Goal: Check status: Check status

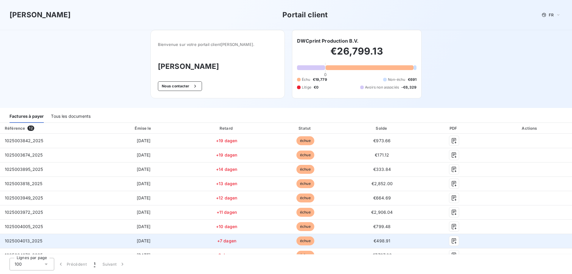
scroll to position [51, 0]
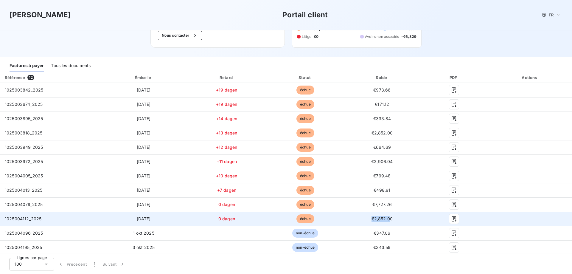
drag, startPoint x: 355, startPoint y: 216, endPoint x: 387, endPoint y: 218, distance: 32.5
click at [387, 218] on td "€2,852.00" at bounding box center [382, 219] width 76 height 14
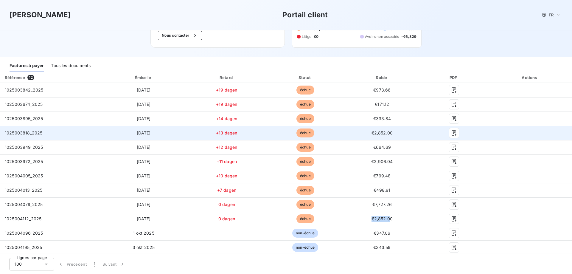
click at [372, 133] on span "€2,852.00" at bounding box center [382, 132] width 21 height 5
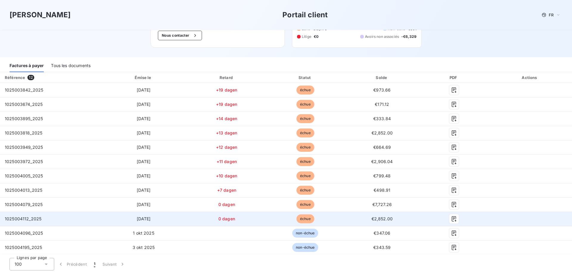
click at [374, 218] on span "€2,852.00" at bounding box center [382, 218] width 21 height 5
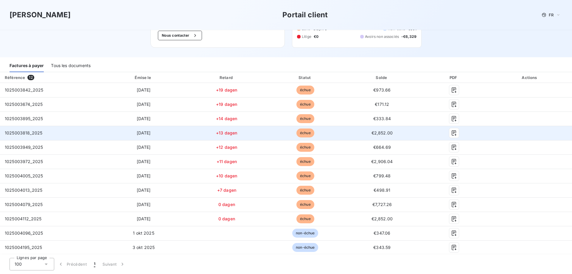
click at [378, 133] on span "€2,852.00" at bounding box center [382, 132] width 21 height 5
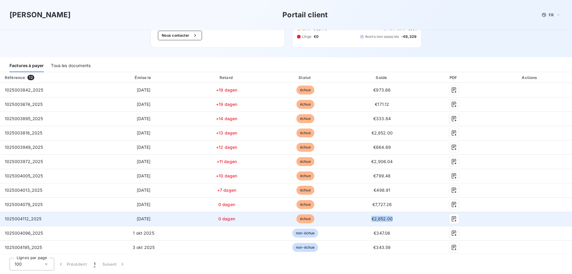
drag, startPoint x: 320, startPoint y: 218, endPoint x: 397, endPoint y: 220, distance: 76.6
click at [397, 220] on tr "1025004112_2025 [DATE] 0 dagen échue €2,852.00" at bounding box center [286, 219] width 572 height 14
click at [11, 219] on span "1025004112_2025" at bounding box center [23, 218] width 37 height 5
click at [13, 219] on span "1025004112_2025" at bounding box center [23, 218] width 37 height 5
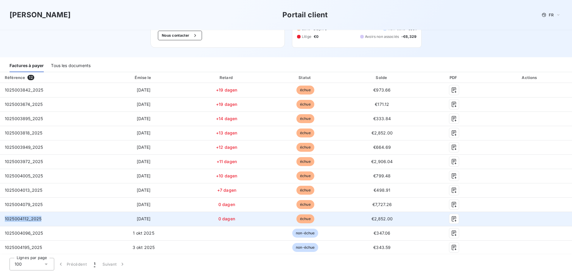
click at [25, 218] on span "1025004112_2025" at bounding box center [23, 218] width 37 height 5
drag, startPoint x: 29, startPoint y: 218, endPoint x: 4, endPoint y: 218, distance: 25.6
click at [4, 218] on td "1025004112_2025" at bounding box center [50, 219] width 100 height 14
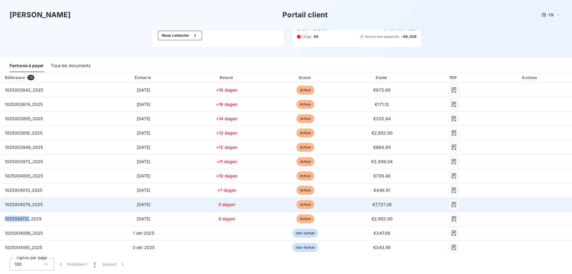
copy span "1025004112"
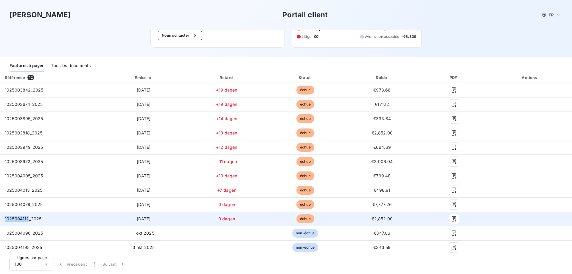
click at [13, 218] on span "1025004112_2025" at bounding box center [23, 218] width 37 height 5
click at [451, 219] on icon "button" at bounding box center [454, 219] width 6 height 6
drag, startPoint x: 424, startPoint y: 221, endPoint x: 0, endPoint y: 219, distance: 424.3
click at [0, 219] on tr "1025004112_2025 [DATE] 0 dagen échue €2,852.00" at bounding box center [286, 219] width 572 height 14
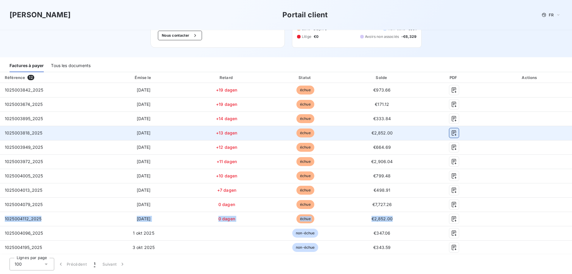
click at [451, 133] on icon "button" at bounding box center [454, 133] width 6 height 6
